Goal: Task Accomplishment & Management: Use online tool/utility

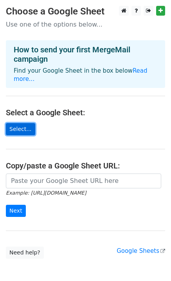
click at [24, 124] on link "Select..." at bounding box center [20, 129] width 29 height 12
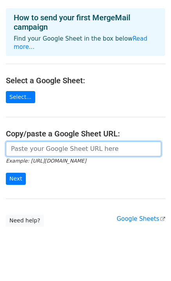
click at [84, 142] on input "url" at bounding box center [83, 149] width 155 height 15
paste input "https://docs.google.com/spreadsheets/d/1np6ko-BoYvwR7slu7SV2-4UEaguNOfC-/edit?p…"
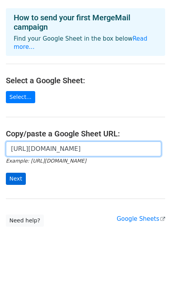
type input "https://docs.google.com/spreadsheets/d/1np6ko-BoYvwR7slu7SV2-4UEaguNOfC-/edit?p…"
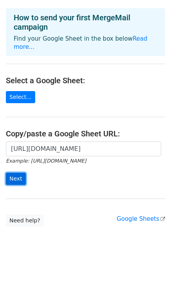
scroll to position [0, 0]
click at [19, 173] on input "Next" at bounding box center [16, 179] width 20 height 12
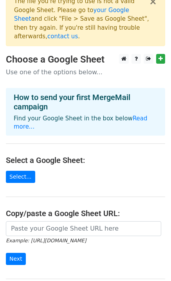
scroll to position [10, 0]
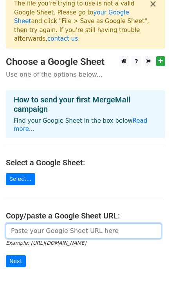
click at [54, 224] on input "url" at bounding box center [83, 231] width 155 height 15
paste input "[URL][DOMAIN_NAME]"
type input "https://docs.google.com/spreadsheets/d/14njyzfLWwamQBgI5hnTej7hY48FCPqoud_Va_yF…"
click at [89, 224] on input "url" at bounding box center [83, 231] width 155 height 15
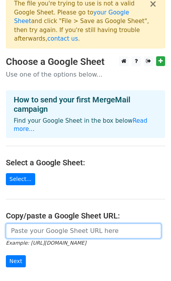
paste input "https://docs.google.com/spreadsheets/d/14njyzfLWwamQBgI5hnTej7hY48FCPqoud_Va_yF…"
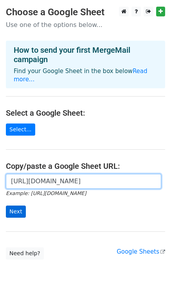
type input "https://docs.google.com/spreadsheets/d/14njyzfLWwamQBgI5hnTej7hY48FCPqoud_Va_yF…"
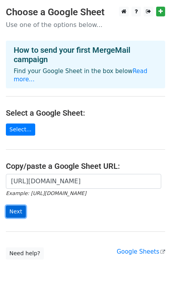
scroll to position [0, 0]
click at [16, 206] on input "Next" at bounding box center [16, 212] width 20 height 12
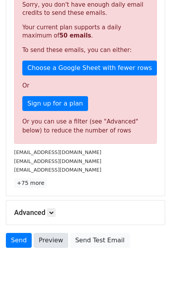
scroll to position [181, 0]
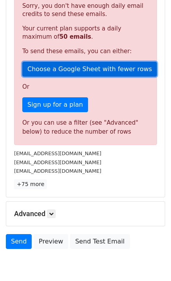
click at [97, 62] on link "Choose a Google Sheet with fewer rows" at bounding box center [89, 69] width 135 height 15
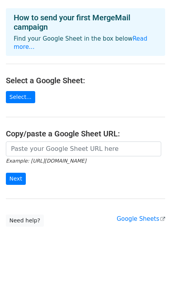
scroll to position [27, 0]
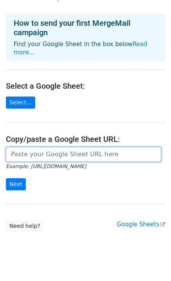
click at [65, 147] on input "url" at bounding box center [83, 154] width 155 height 15
paste input "[URL][DOMAIN_NAME]"
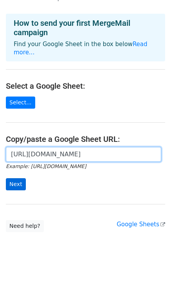
type input "https://docs.google.com/spreadsheets/d/14njyzfLWwamQBgI5hnTej7hY48FCPqoud_Va_yF…"
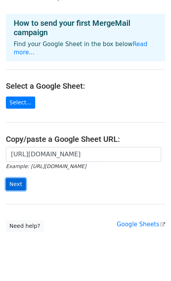
scroll to position [0, 0]
click at [19, 178] on input "Next" at bounding box center [16, 184] width 20 height 12
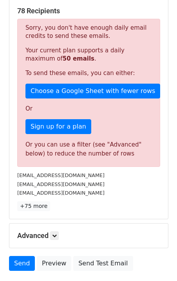
scroll to position [174, 0]
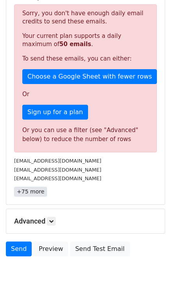
click at [31, 187] on link "+75 more" at bounding box center [30, 192] width 33 height 10
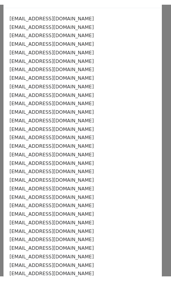
scroll to position [0, 0]
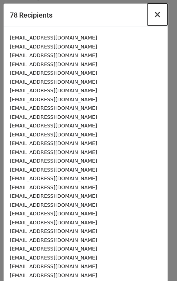
click at [153, 15] on span "×" at bounding box center [157, 14] width 8 height 11
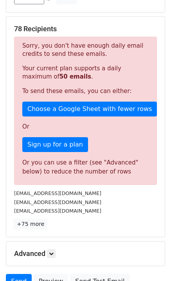
scroll to position [142, 0]
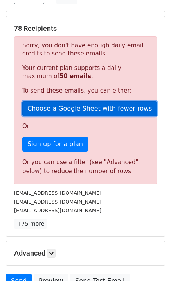
click at [78, 101] on link "Choose a Google Sheet with fewer rows" at bounding box center [89, 108] width 135 height 15
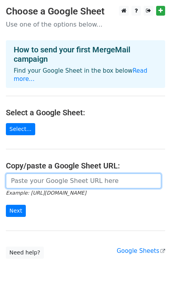
click at [63, 175] on input "url" at bounding box center [83, 181] width 155 height 15
paste input "[URL][DOMAIN_NAME]"
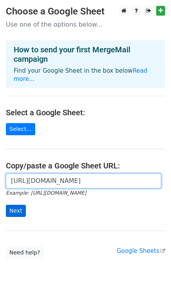
type input "[URL][DOMAIN_NAME]"
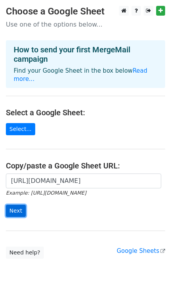
scroll to position [0, 0]
click at [11, 206] on input "Next" at bounding box center [16, 211] width 20 height 12
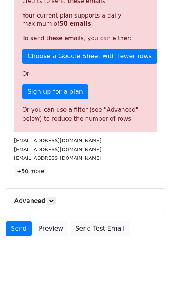
scroll to position [207, 0]
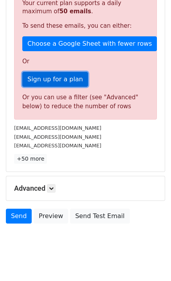
click at [57, 75] on link "Sign up for a plan" at bounding box center [55, 79] width 66 height 15
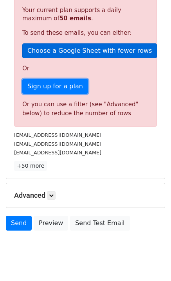
scroll to position [199, 0]
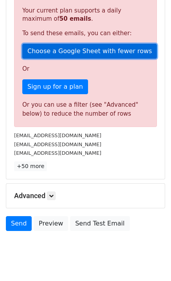
click at [97, 44] on link "Choose a Google Sheet with fewer rows" at bounding box center [89, 51] width 135 height 15
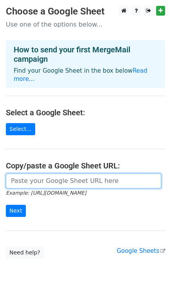
click at [69, 179] on input "url" at bounding box center [83, 181] width 155 height 15
paste input "[URL][DOMAIN_NAME]"
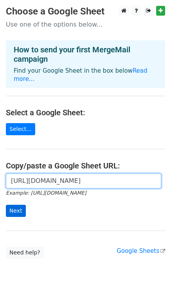
type input "[URL][DOMAIN_NAME]"
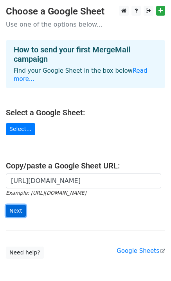
scroll to position [0, 0]
click at [18, 205] on input "Next" at bounding box center [16, 211] width 20 height 12
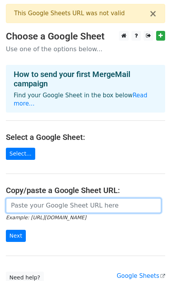
click at [50, 198] on input "url" at bounding box center [83, 205] width 155 height 15
paste input "https://docs.google.com/spreadsheets/d/14njyzfLWwamQBgI5hnTej7hY48FCPqoud_Va_yF…"
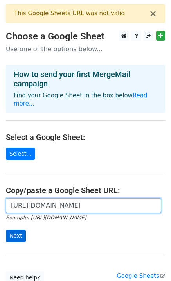
type input "https://docs.google.com/spreadsheets/d/14njyzfLWwamQBgI5hnTej7hY48FCPqoud_Va_yF…"
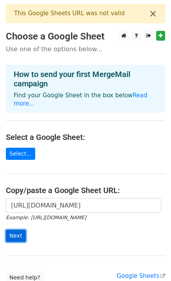
scroll to position [0, 0]
click at [10, 230] on input "Next" at bounding box center [16, 236] width 20 height 12
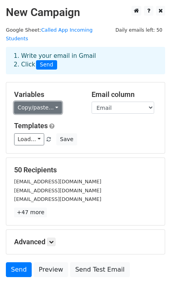
click at [54, 102] on link "Copy/paste..." at bounding box center [38, 108] width 48 height 12
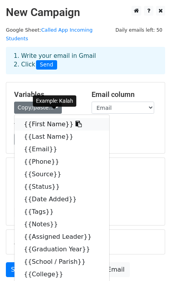
click at [38, 118] on link "{{First Name}}" at bounding box center [61, 124] width 95 height 13
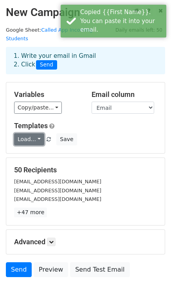
click at [30, 133] on link "Load..." at bounding box center [29, 139] width 30 height 12
click at [97, 140] on div "Variables Copy/paste... {{First Name}} {{Last Name}} {{Email}} {{Phone}} {{Sour…" at bounding box center [85, 118] width 158 height 71
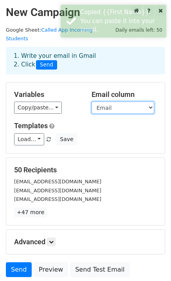
click at [128, 102] on select "First Name Last Name Email Phone Source Status Date Added Tags Notes Assigned L…" at bounding box center [123, 108] width 63 height 12
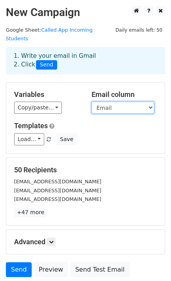
click at [92, 102] on select "First Name Last Name Email Phone Source Status Date Added Tags Notes Assigned L…" at bounding box center [123, 108] width 63 height 12
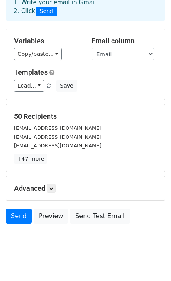
click at [43, 185] on div "Advanced Tracking Track Opens UTM Codes Track Clicks Filters Only include sprea…" at bounding box center [85, 188] width 158 height 24
click at [51, 186] on icon at bounding box center [51, 188] width 5 height 5
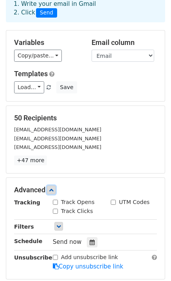
scroll to position [0, 0]
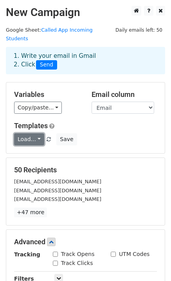
click at [33, 133] on link "Load..." at bounding box center [29, 139] width 30 height 12
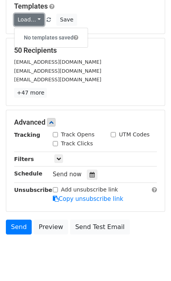
scroll to position [120, 0]
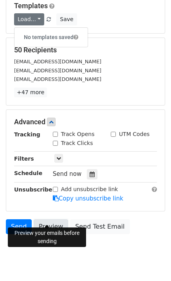
click at [48, 219] on link "Preview" at bounding box center [51, 226] width 34 height 15
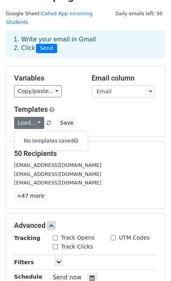
scroll to position [0, 0]
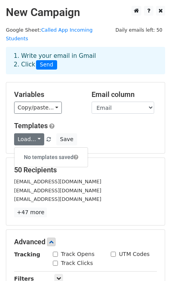
click at [64, 177] on div "klls@uw.edu" at bounding box center [85, 181] width 154 height 9
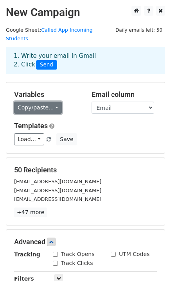
click at [52, 102] on link "Copy/paste..." at bounding box center [38, 108] width 48 height 12
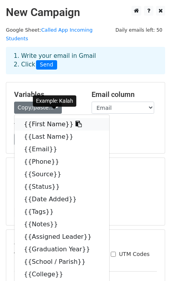
click at [52, 118] on link "{{First Name}}" at bounding box center [61, 124] width 95 height 13
